Goal: Information Seeking & Learning: Check status

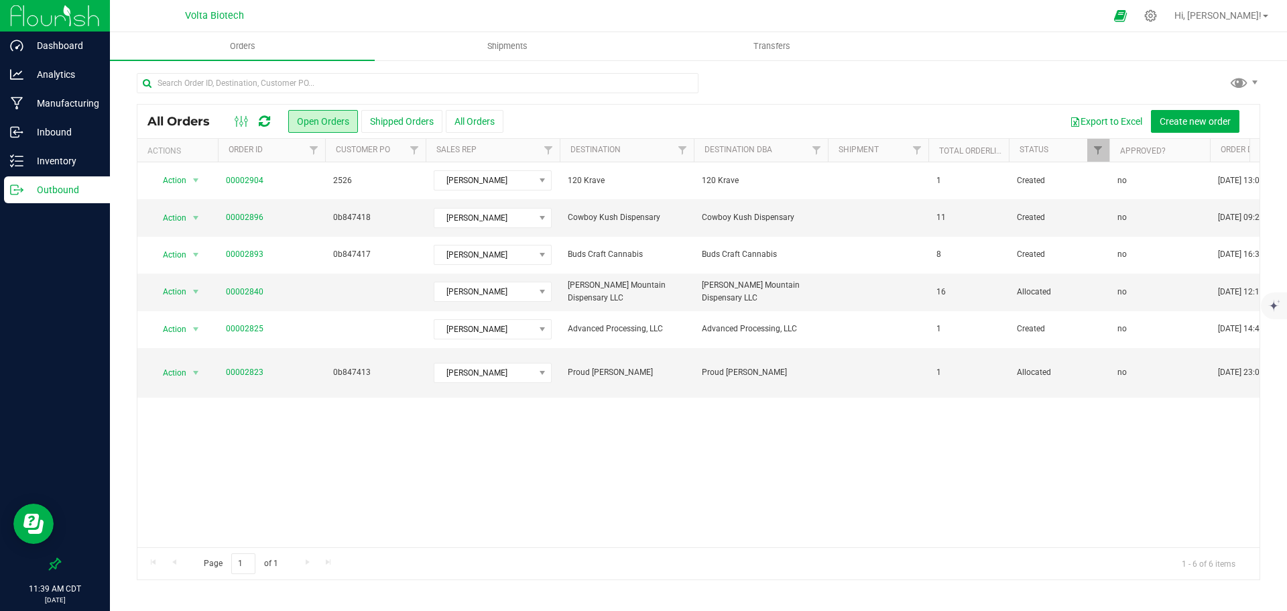
scroll to position [0, 1333]
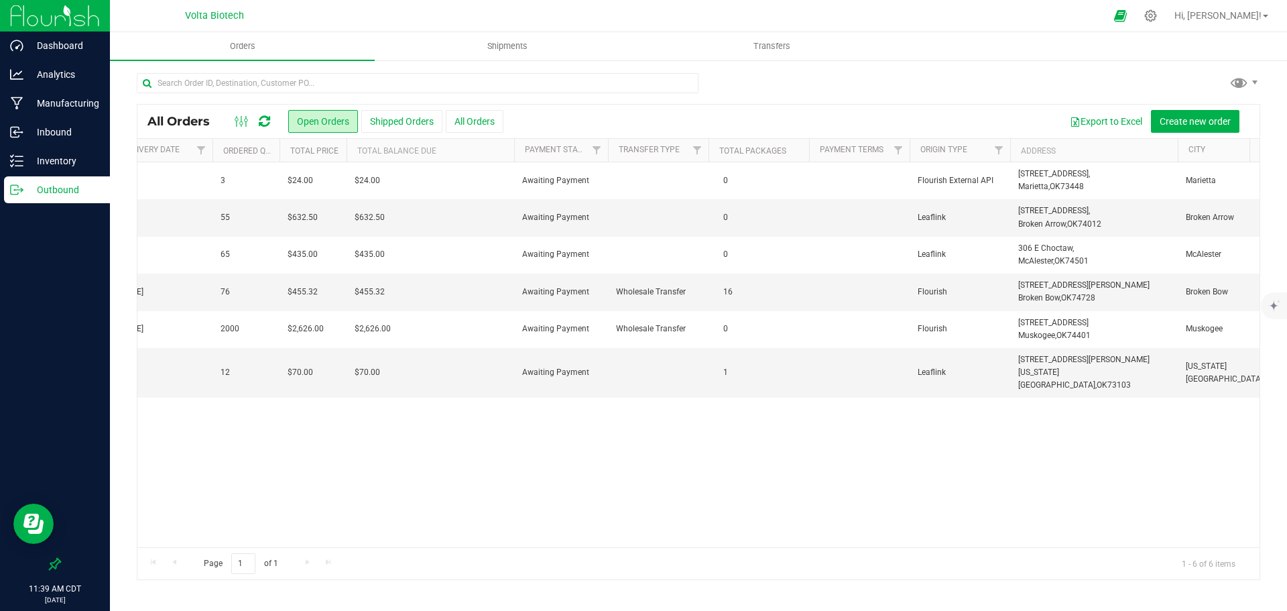
click at [33, 187] on p "Outbound" at bounding box center [63, 190] width 80 height 16
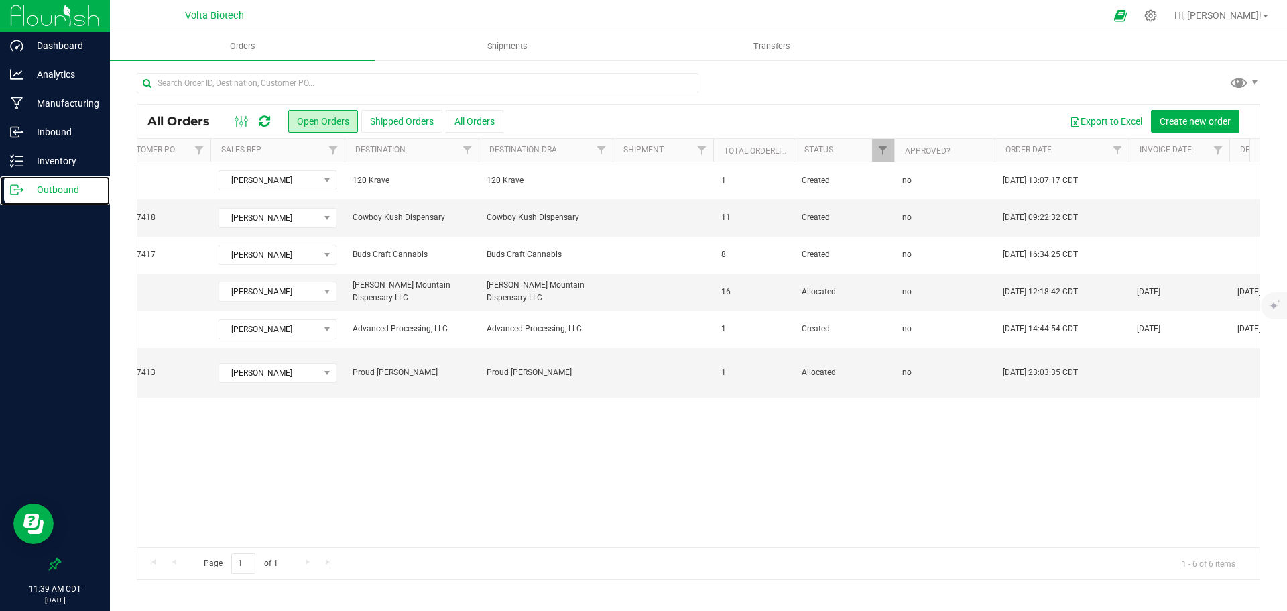
scroll to position [0, 145]
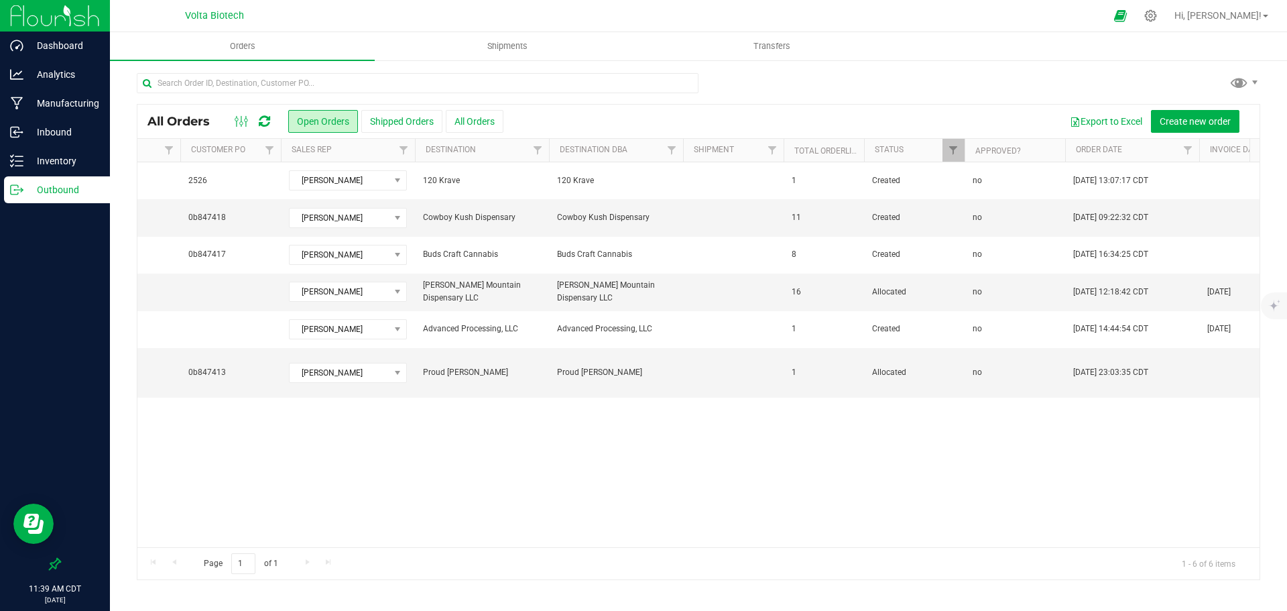
drag, startPoint x: 335, startPoint y: 536, endPoint x: 304, endPoint y: 542, distance: 31.3
click at [304, 542] on div "Action Action Cancel order Change facility Clone order Edit order Mark as fully…" at bounding box center [698, 354] width 1122 height 385
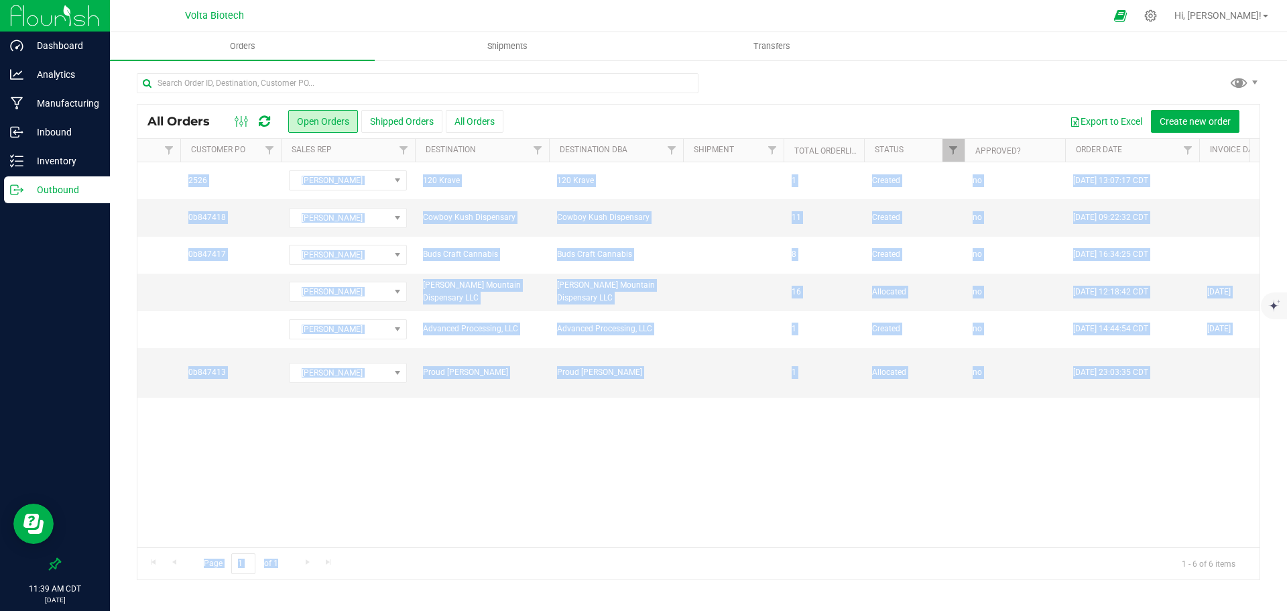
scroll to position [0, 0]
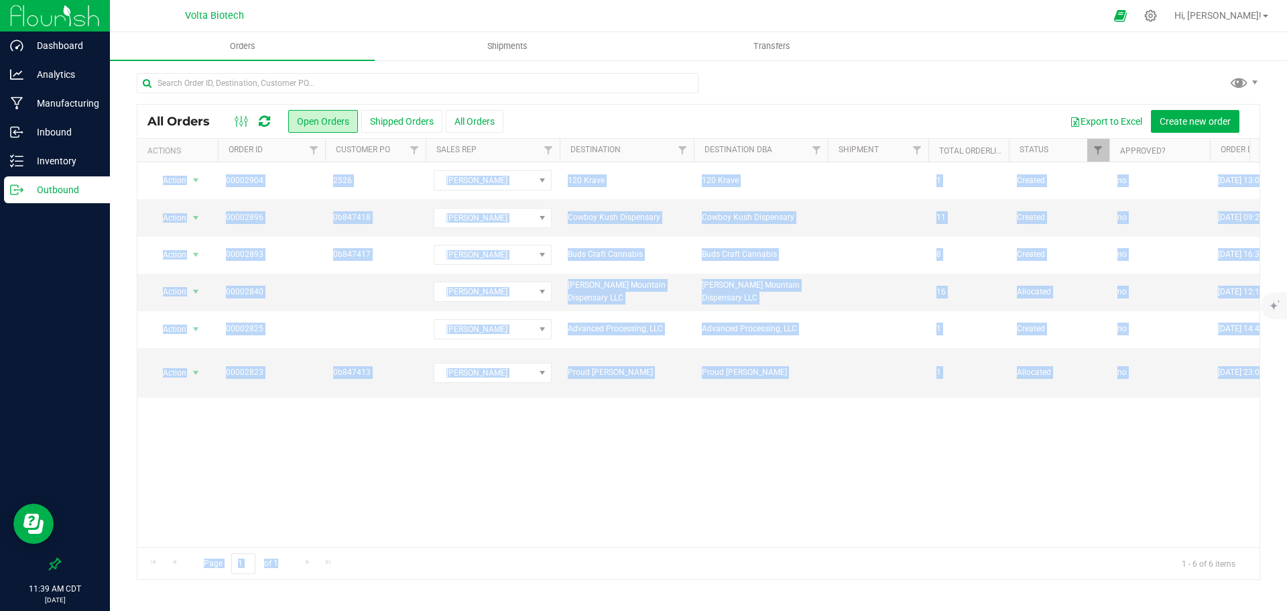
drag, startPoint x: 307, startPoint y: 549, endPoint x: 125, endPoint y: 524, distance: 183.3
click at [125, 524] on div "All Orders Open Orders Shipped Orders All Orders Export to Excel Create new ord…" at bounding box center [698, 326] width 1177 height 534
click at [340, 468] on div "Action Action Cancel order Change facility Clone order Edit order Mark as fully…" at bounding box center [698, 354] width 1122 height 385
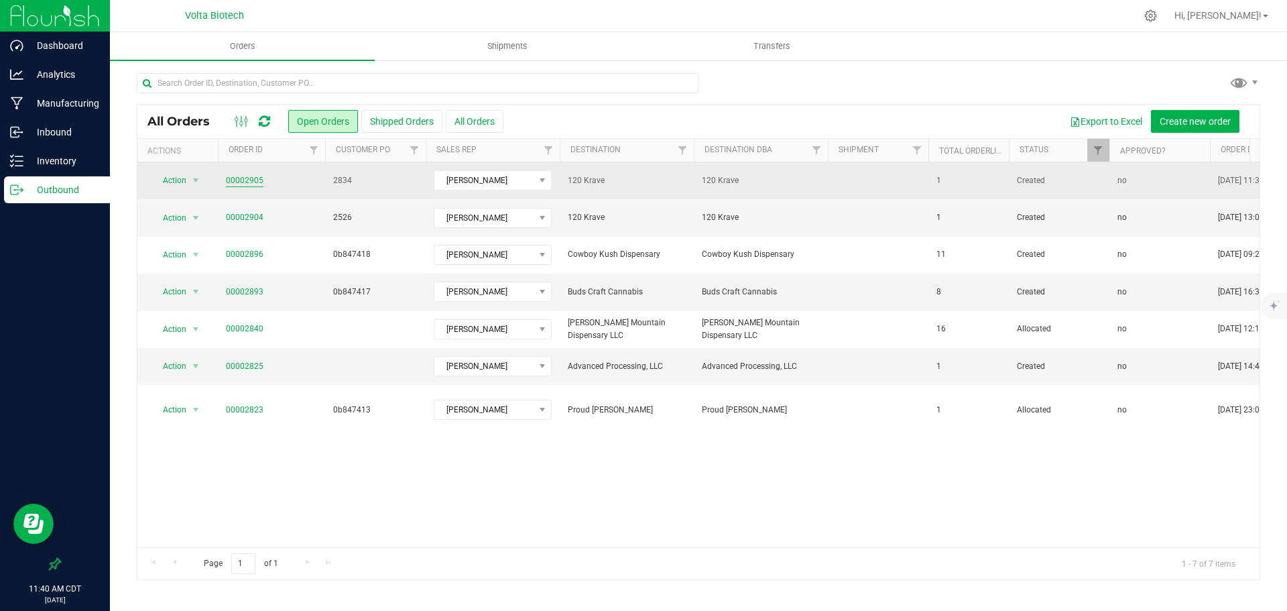
click at [241, 179] on link "00002905" at bounding box center [245, 180] width 38 height 13
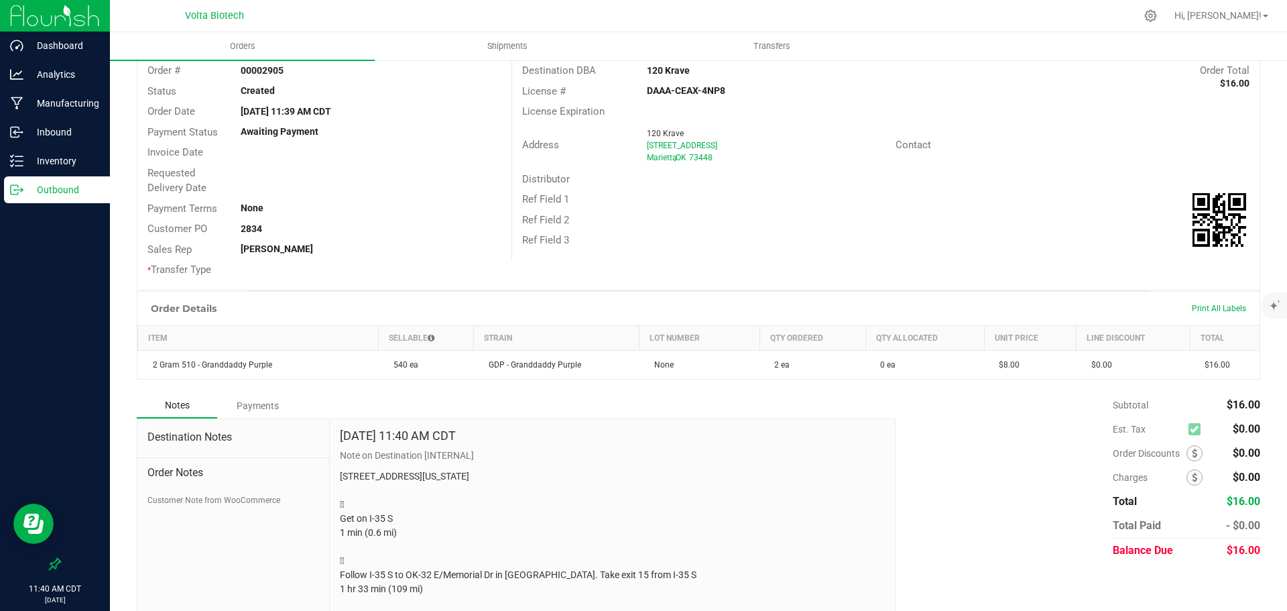
scroll to position [89, 0]
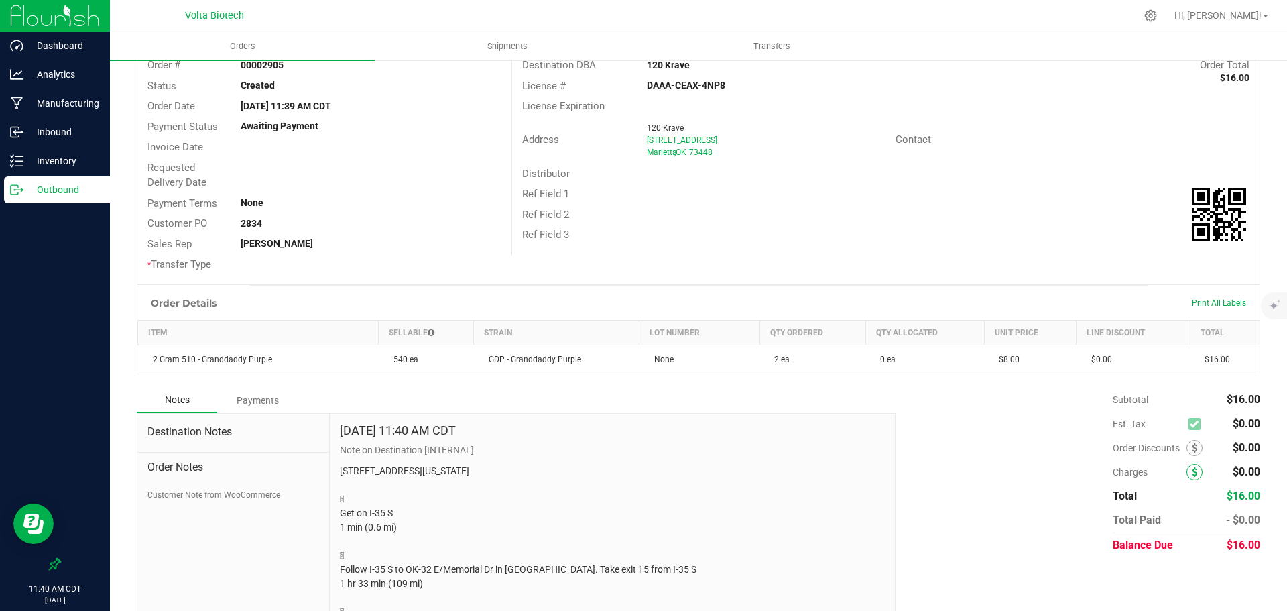
click at [1188, 475] on span at bounding box center [1195, 472] width 16 height 16
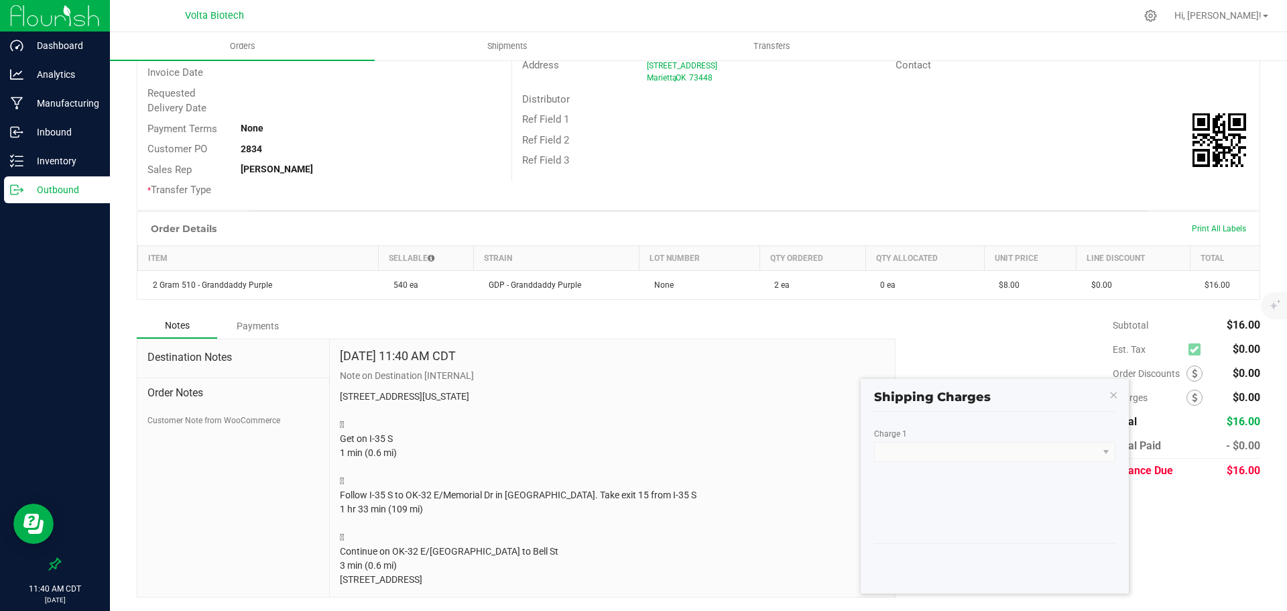
click at [1035, 429] on div "Charge 1" at bounding box center [974, 435] width 201 height 13
click at [1035, 442] on kendo-dropdownlist at bounding box center [994, 452] width 241 height 20
click at [1099, 442] on kendo-dropdownlist at bounding box center [994, 452] width 241 height 20
click at [1116, 386] on icon "button" at bounding box center [1113, 394] width 9 height 16
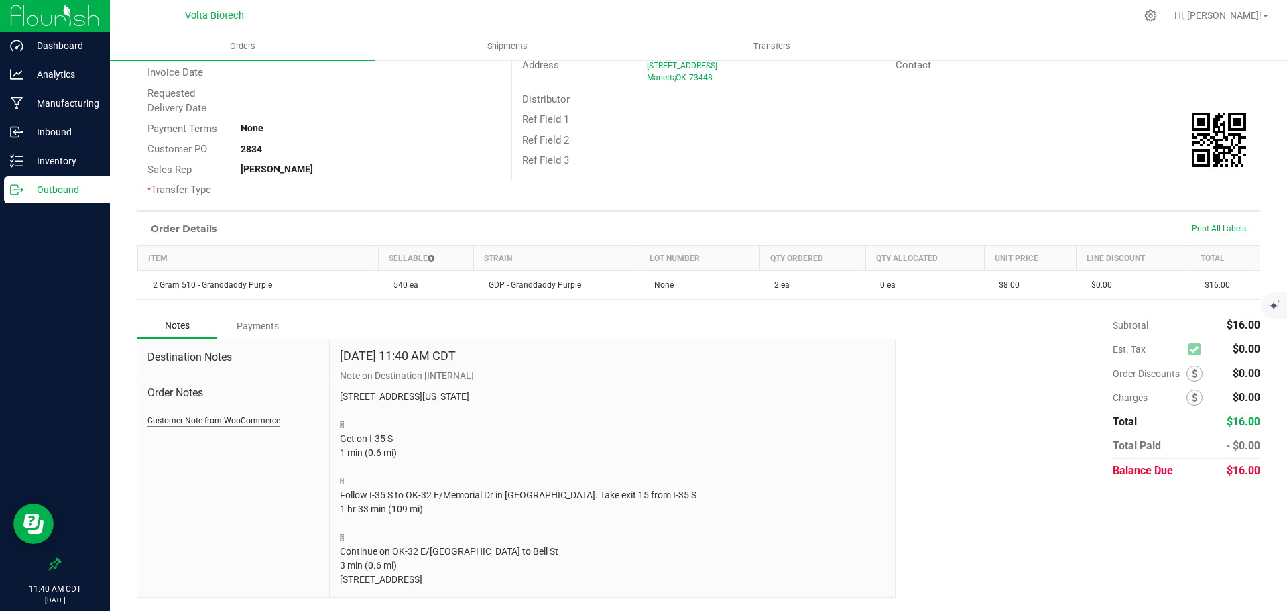
click at [196, 414] on button "Customer Note from WooCommerce" at bounding box center [214, 420] width 133 height 12
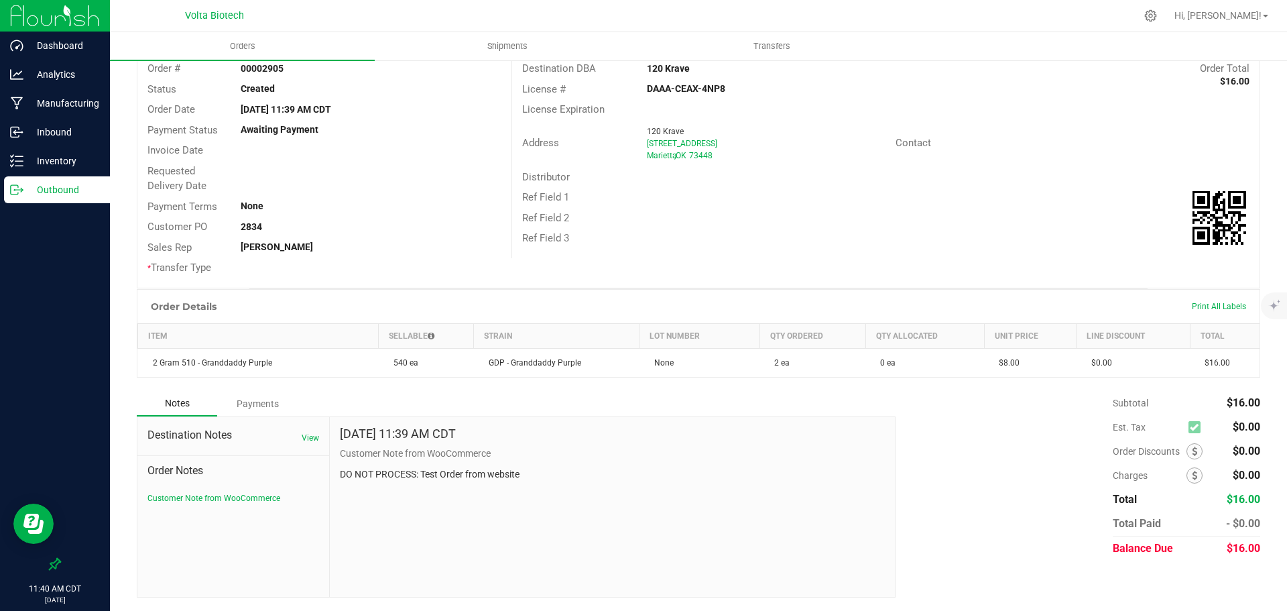
click at [196, 435] on span "Destination Notes" at bounding box center [234, 435] width 172 height 16
click at [308, 432] on button "View" at bounding box center [310, 438] width 17 height 12
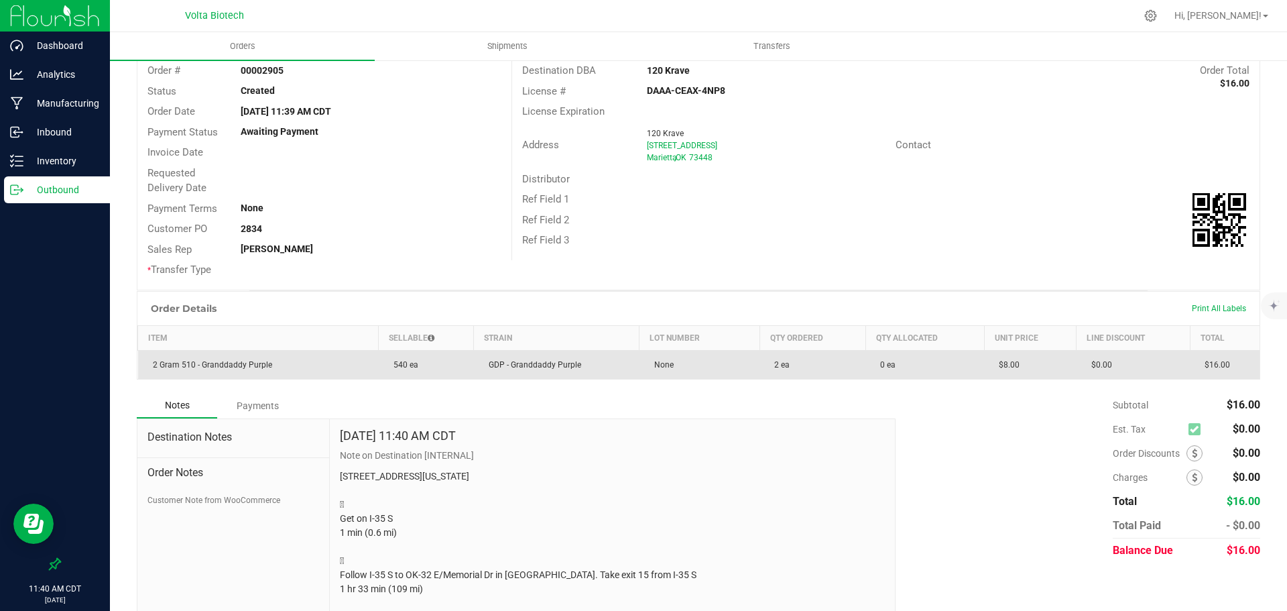
scroll to position [89, 0]
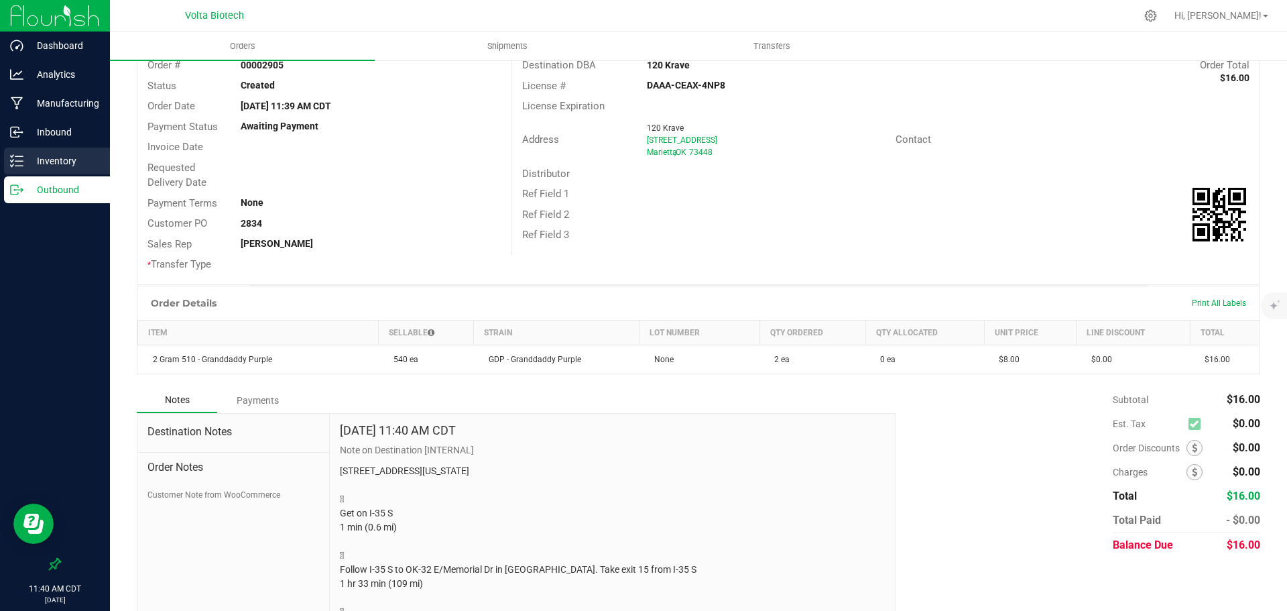
click at [62, 165] on p "Inventory" at bounding box center [63, 161] width 80 height 16
click at [70, 160] on p "Inventory" at bounding box center [63, 161] width 80 height 16
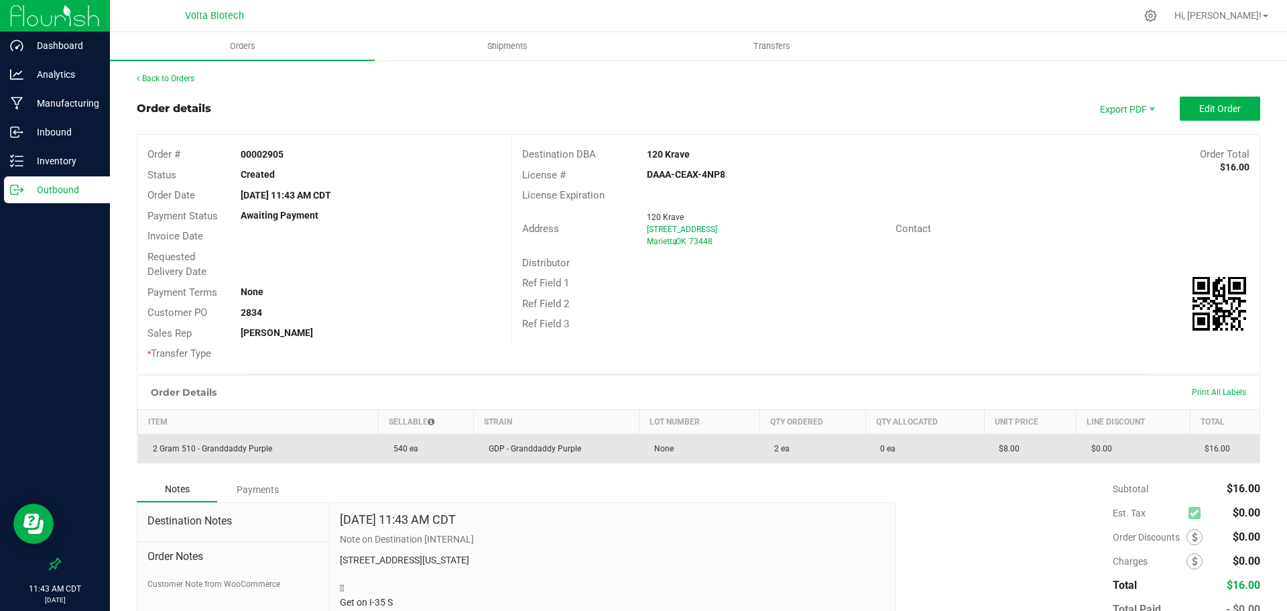
drag, startPoint x: 209, startPoint y: 445, endPoint x: 267, endPoint y: 447, distance: 57.7
click at [267, 447] on span "2 Gram 510 - Granddaddy Purple" at bounding box center [209, 448] width 126 height 9
copy span "Granddaddy Purple"
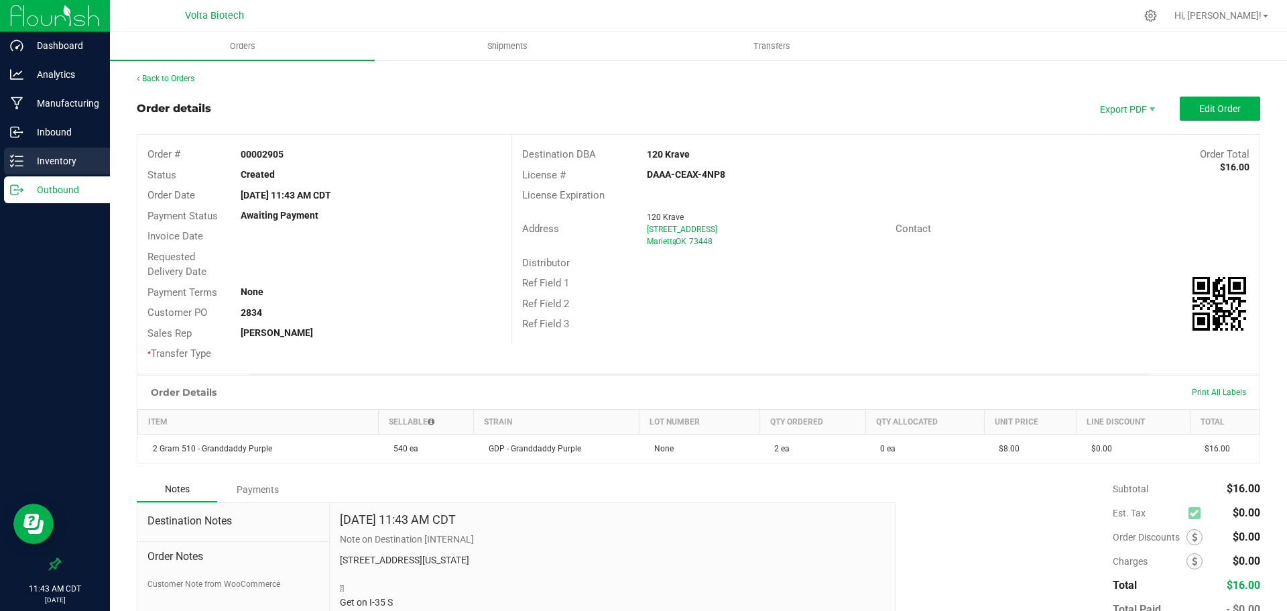
click at [44, 161] on p "Inventory" at bounding box center [63, 161] width 80 height 16
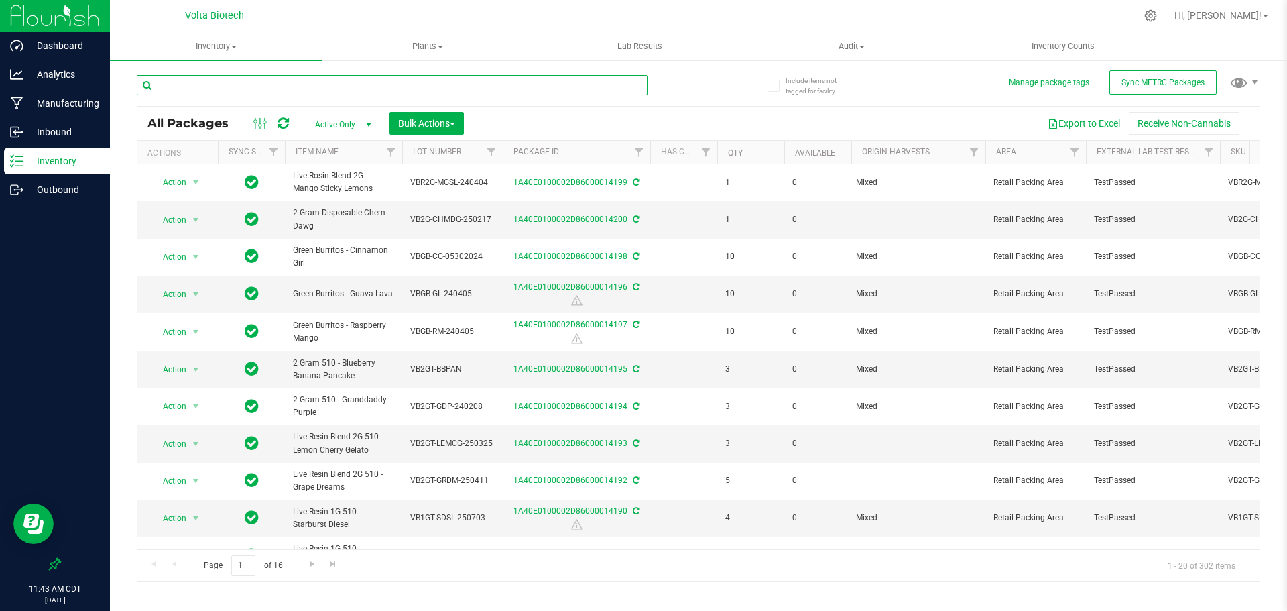
click at [417, 91] on input "text" at bounding box center [392, 85] width 511 height 20
paste input "Granddaddy Purple"
type input "Granddaddy Purple"
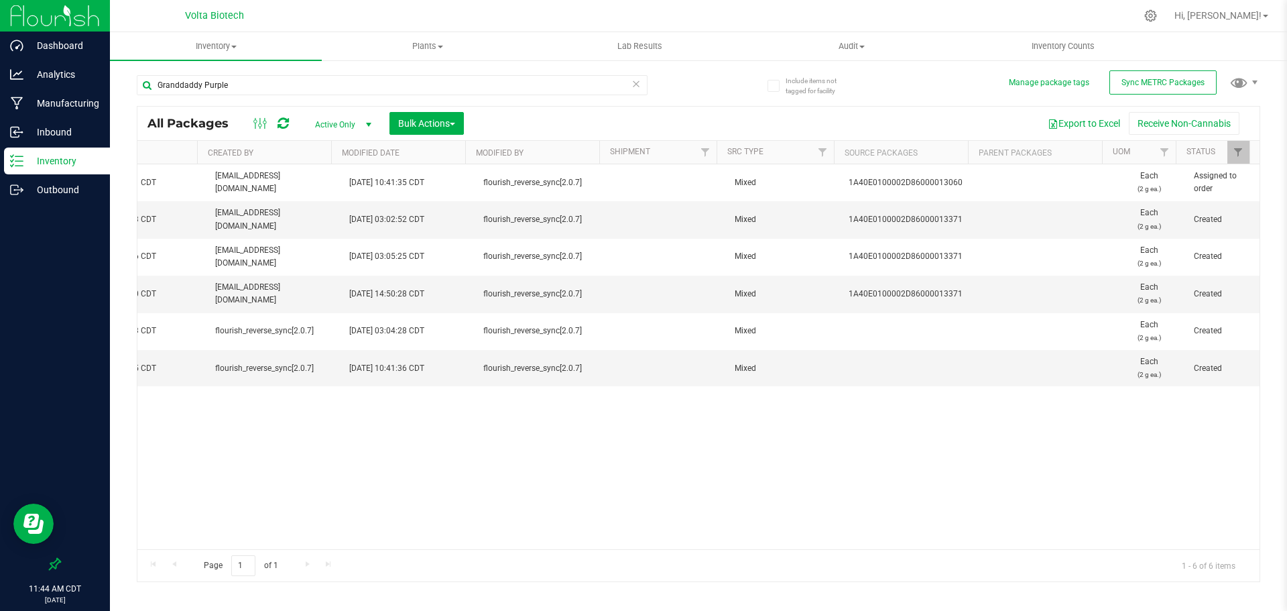
click at [56, 160] on p "Inventory" at bounding box center [63, 161] width 80 height 16
click at [53, 194] on p "Outbound" at bounding box center [63, 190] width 80 height 16
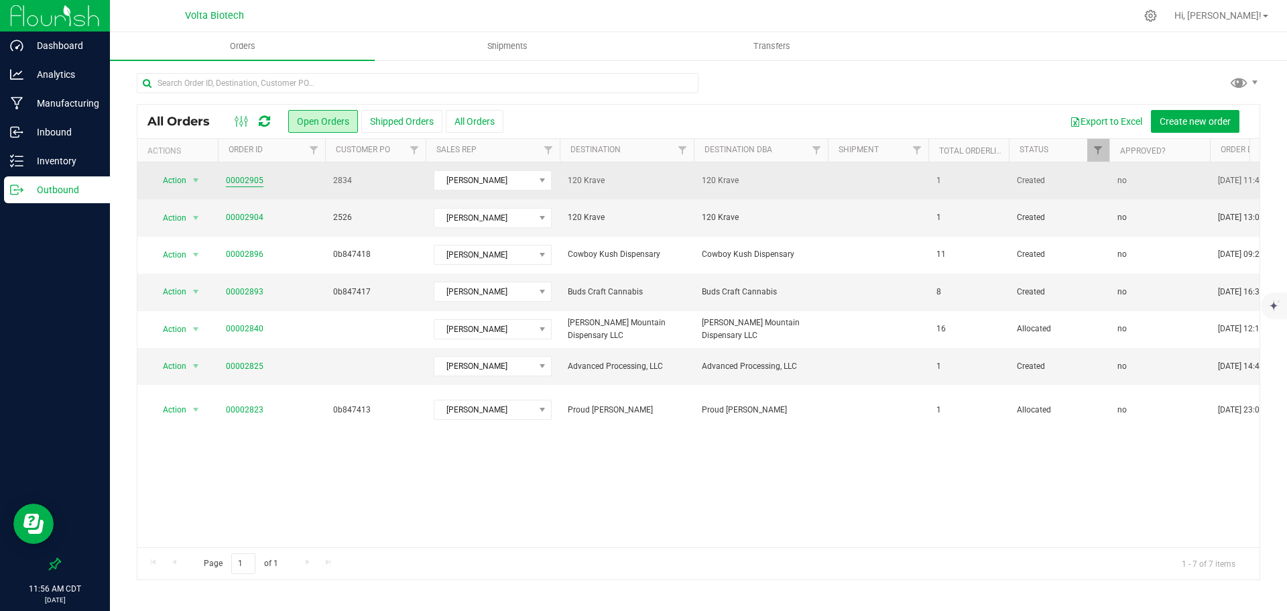
click at [253, 176] on link "00002905" at bounding box center [245, 180] width 38 height 13
click at [235, 179] on link "00002905" at bounding box center [245, 180] width 38 height 13
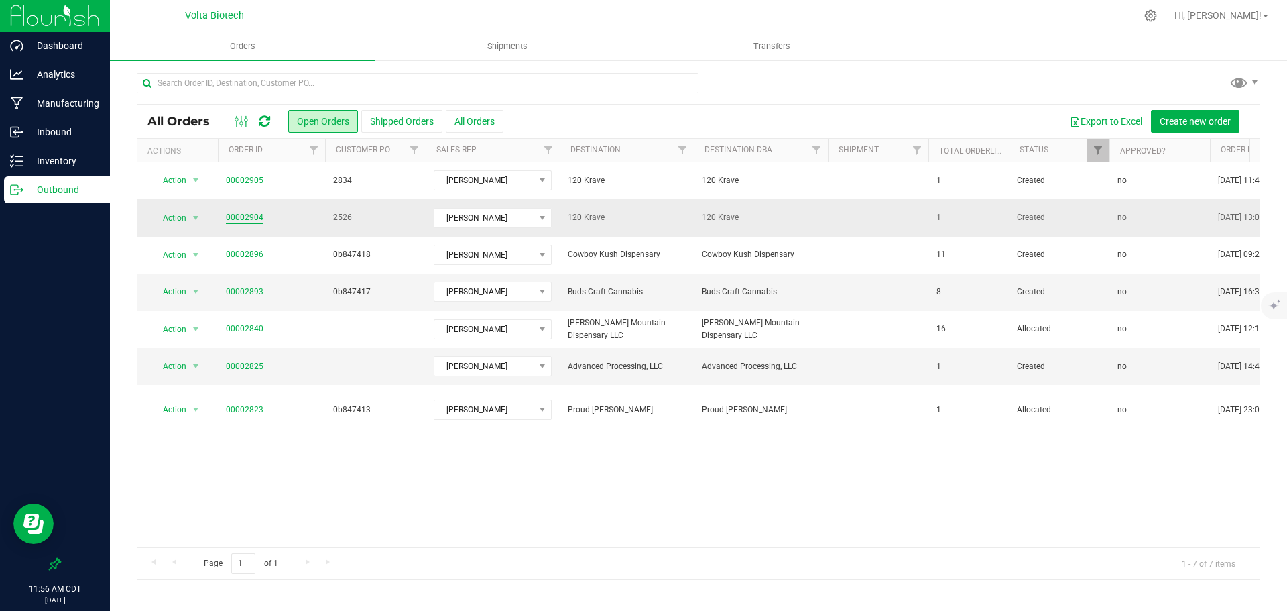
click at [247, 219] on link "00002904" at bounding box center [245, 217] width 38 height 13
click at [457, 119] on button "All Orders" at bounding box center [475, 121] width 58 height 23
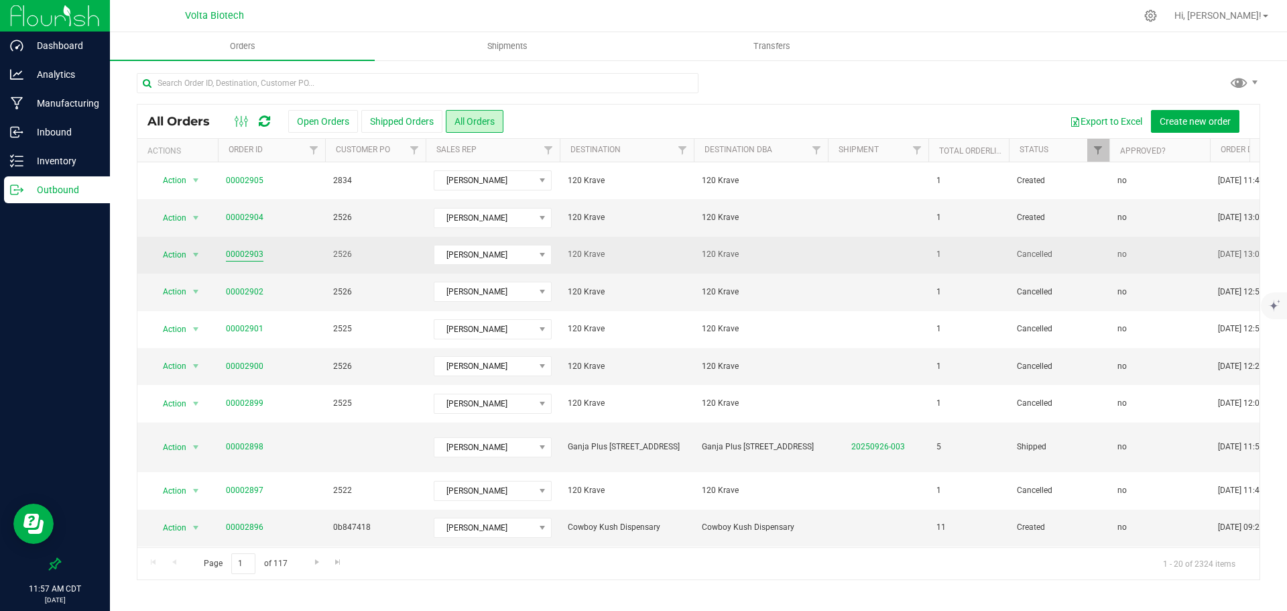
click at [239, 257] on link "00002903" at bounding box center [245, 254] width 38 height 13
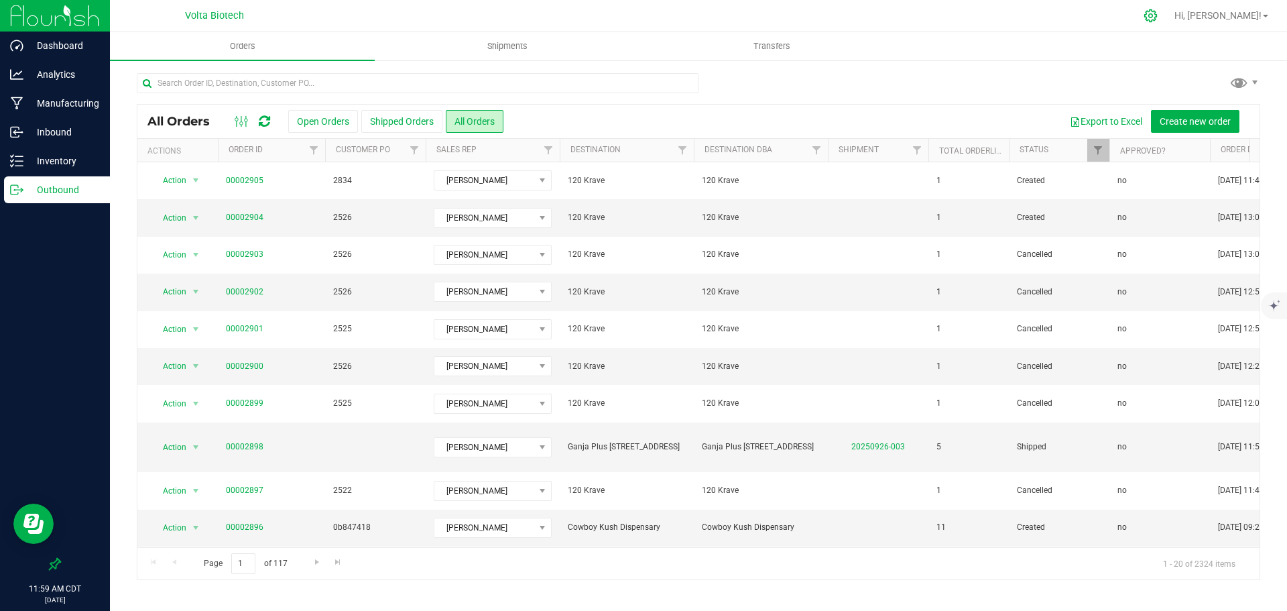
click at [1157, 13] on icon at bounding box center [1151, 15] width 13 height 13
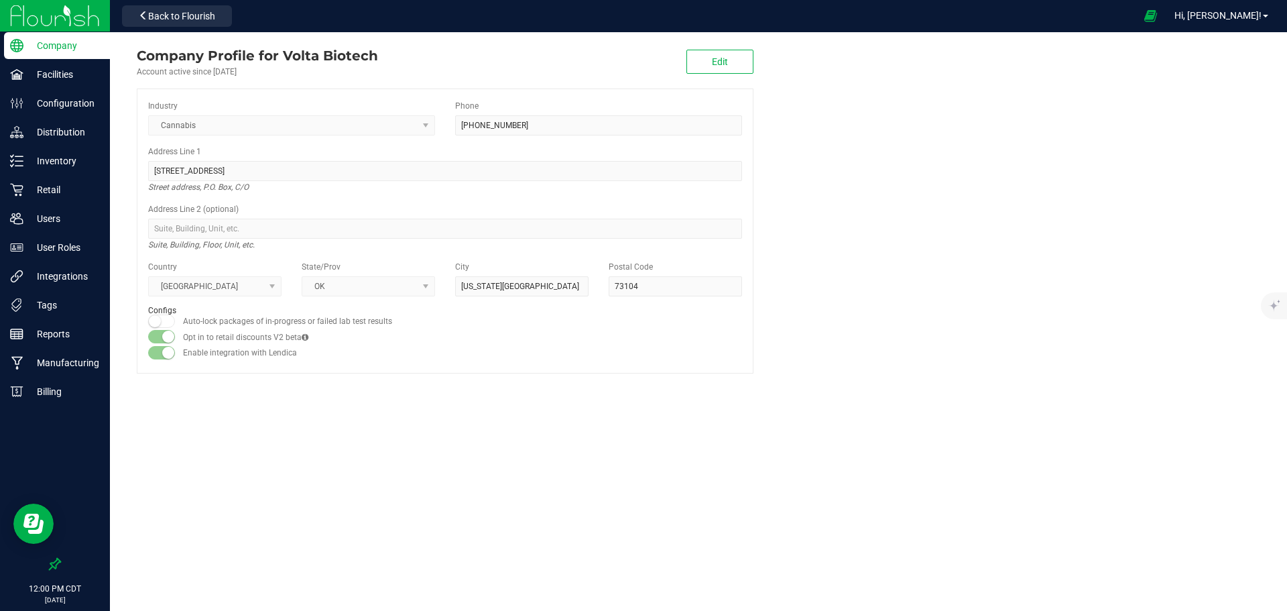
click at [921, 583] on div "Company Profile for Volta Biotech Account active since [DATE] Edit Industry Can…" at bounding box center [698, 321] width 1177 height 579
